Goal: Task Accomplishment & Management: Use online tool/utility

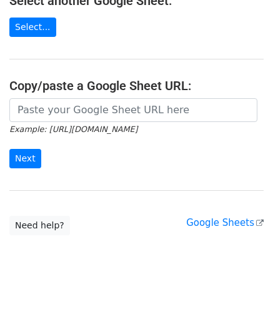
scroll to position [164, 0]
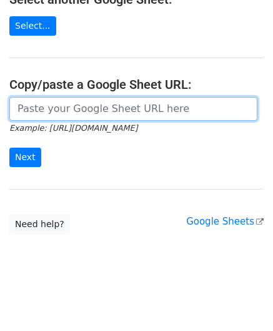
click at [73, 102] on input "url" at bounding box center [133, 109] width 248 height 24
paste input "[URL][DOMAIN_NAME]"
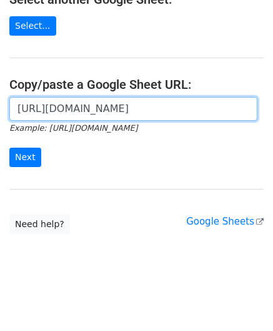
scroll to position [0, 275]
type input "[URL][DOMAIN_NAME]"
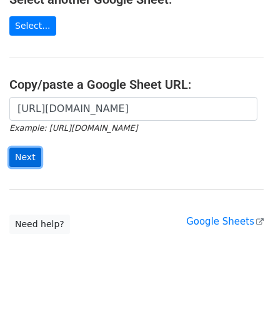
scroll to position [0, 0]
click at [19, 148] on input "Next" at bounding box center [25, 157] width 32 height 19
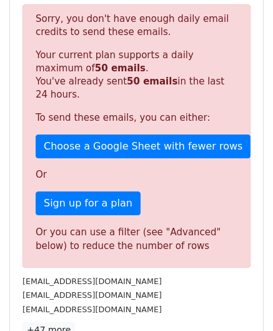
scroll to position [422, 0]
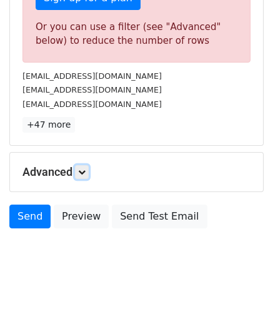
click at [83, 172] on icon at bounding box center [82, 172] width 8 height 8
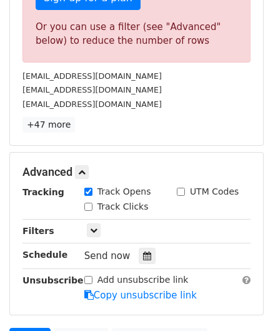
drag, startPoint x: 140, startPoint y: 253, endPoint x: 163, endPoint y: 217, distance: 42.5
click at [143, 253] on icon at bounding box center [147, 255] width 8 height 9
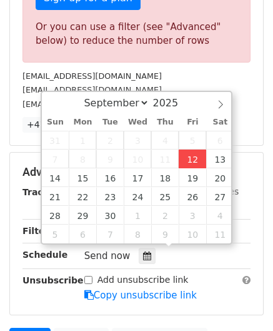
type input "2025-09-12 12:00"
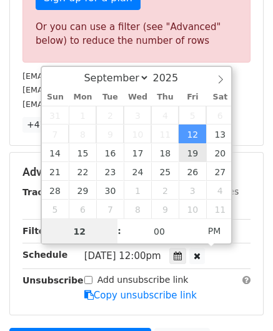
paste input "0"
type input "10"
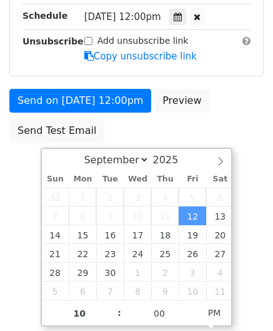
type input "2025-09-12 22:00"
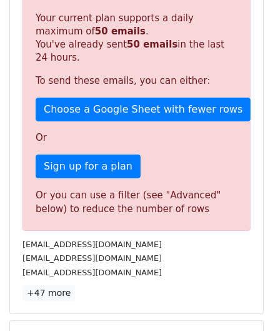
scroll to position [573, 0]
